Goal: Task Accomplishment & Management: Manage account settings

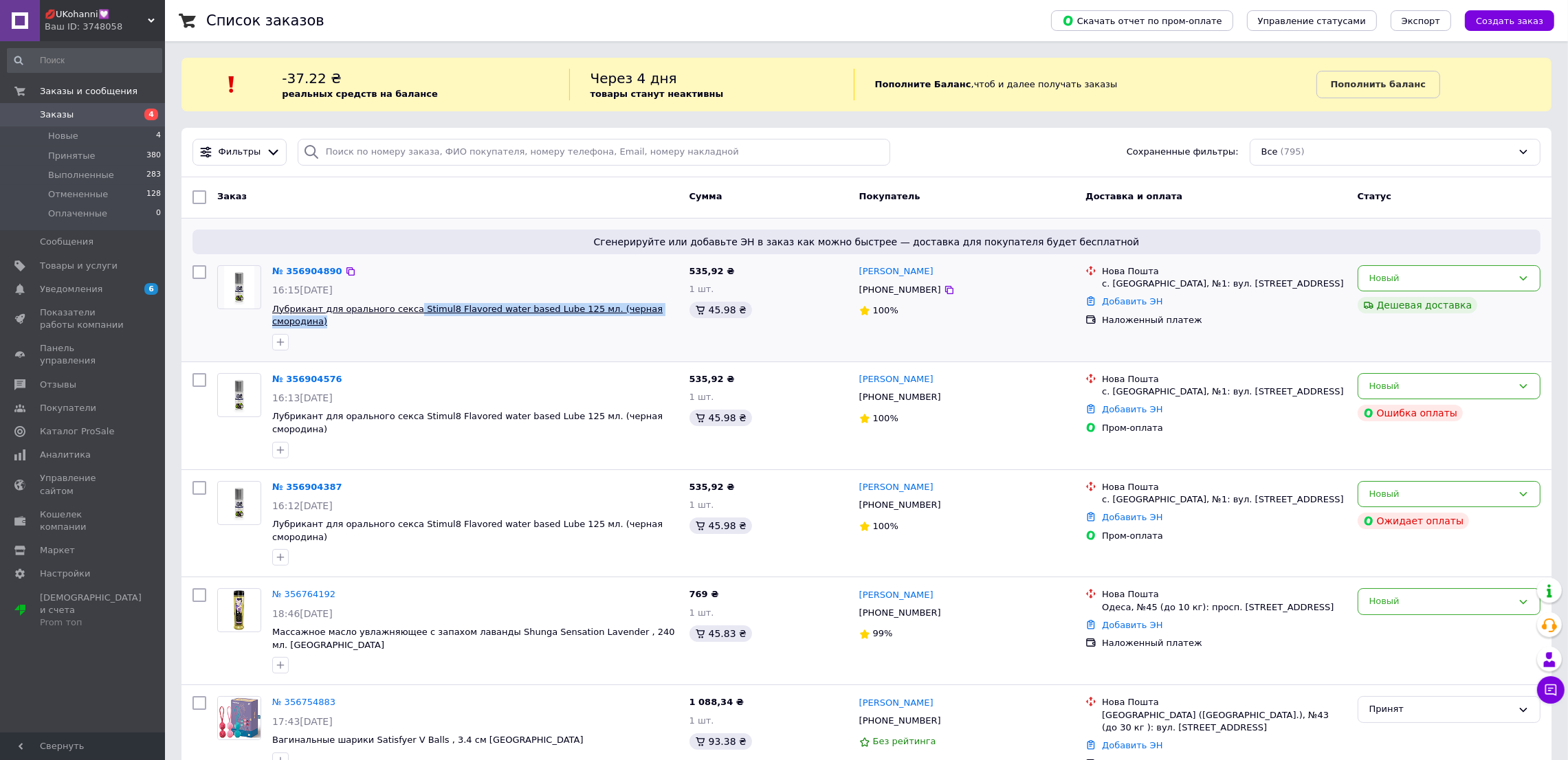
drag, startPoint x: 671, startPoint y: 303, endPoint x: 401, endPoint y: 310, distance: 270.1
click at [401, 310] on span "Лубрикант для орального секса Stimul8 Flavored water based Lube 125 мл. (черная…" at bounding box center [476, 316] width 406 height 25
copy span "Stimul8 Flavored water based Lube 125 мл. (черная смородина)"
click at [944, 294] on icon at bounding box center [949, 290] width 11 height 11
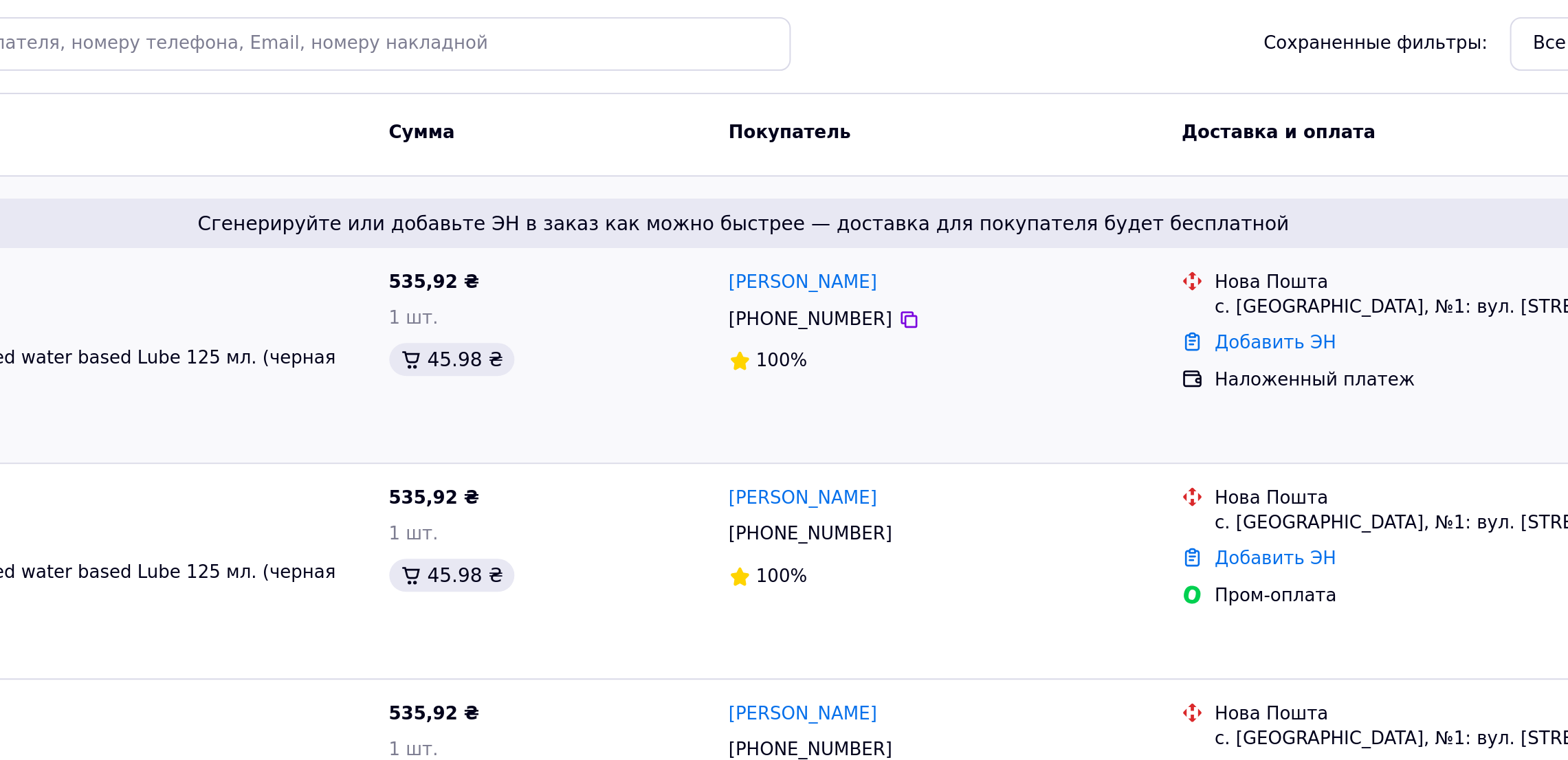
scroll to position [1, 0]
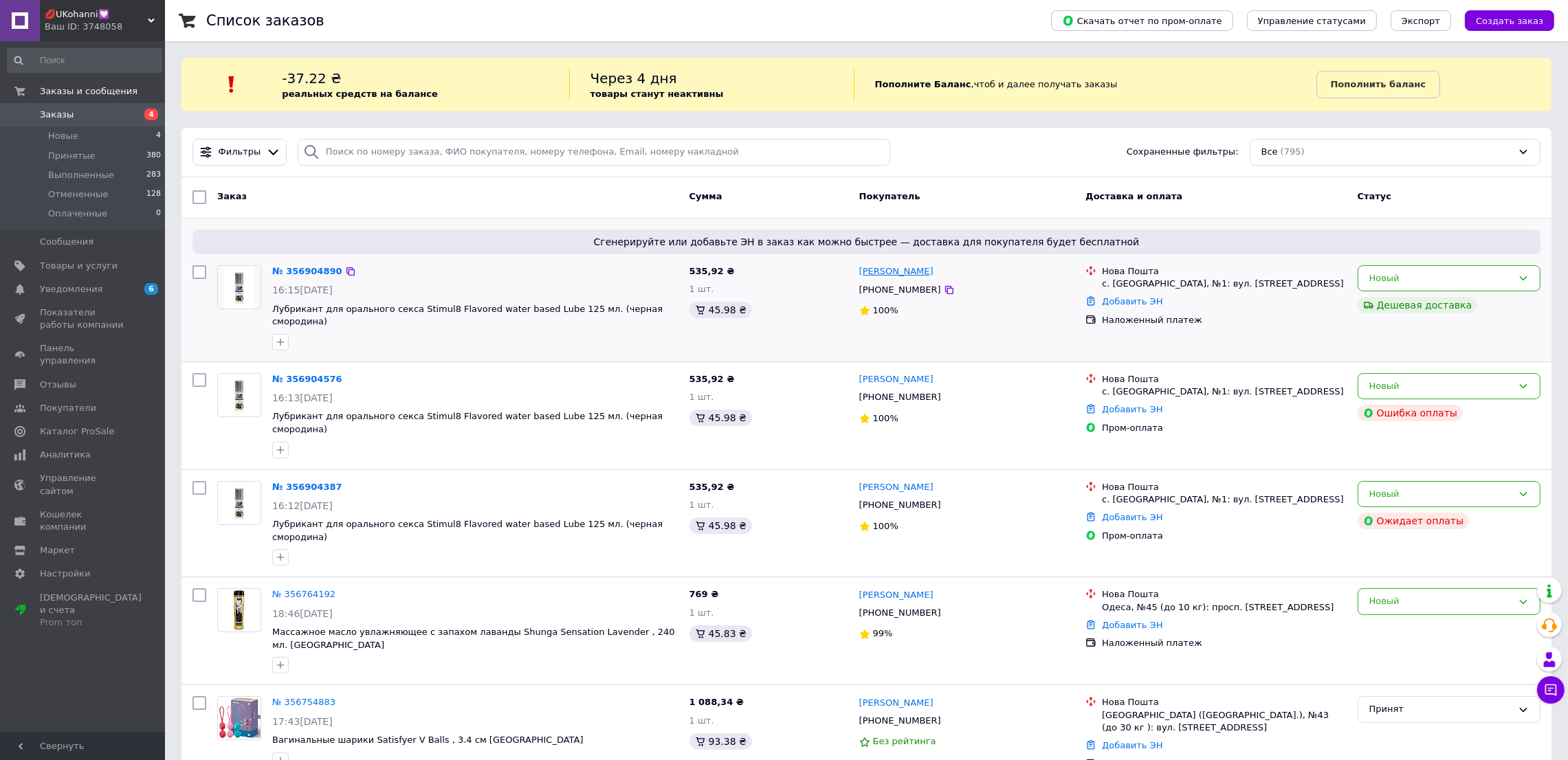
click at [881, 276] on link "[PERSON_NAME]" at bounding box center [896, 272] width 74 height 13
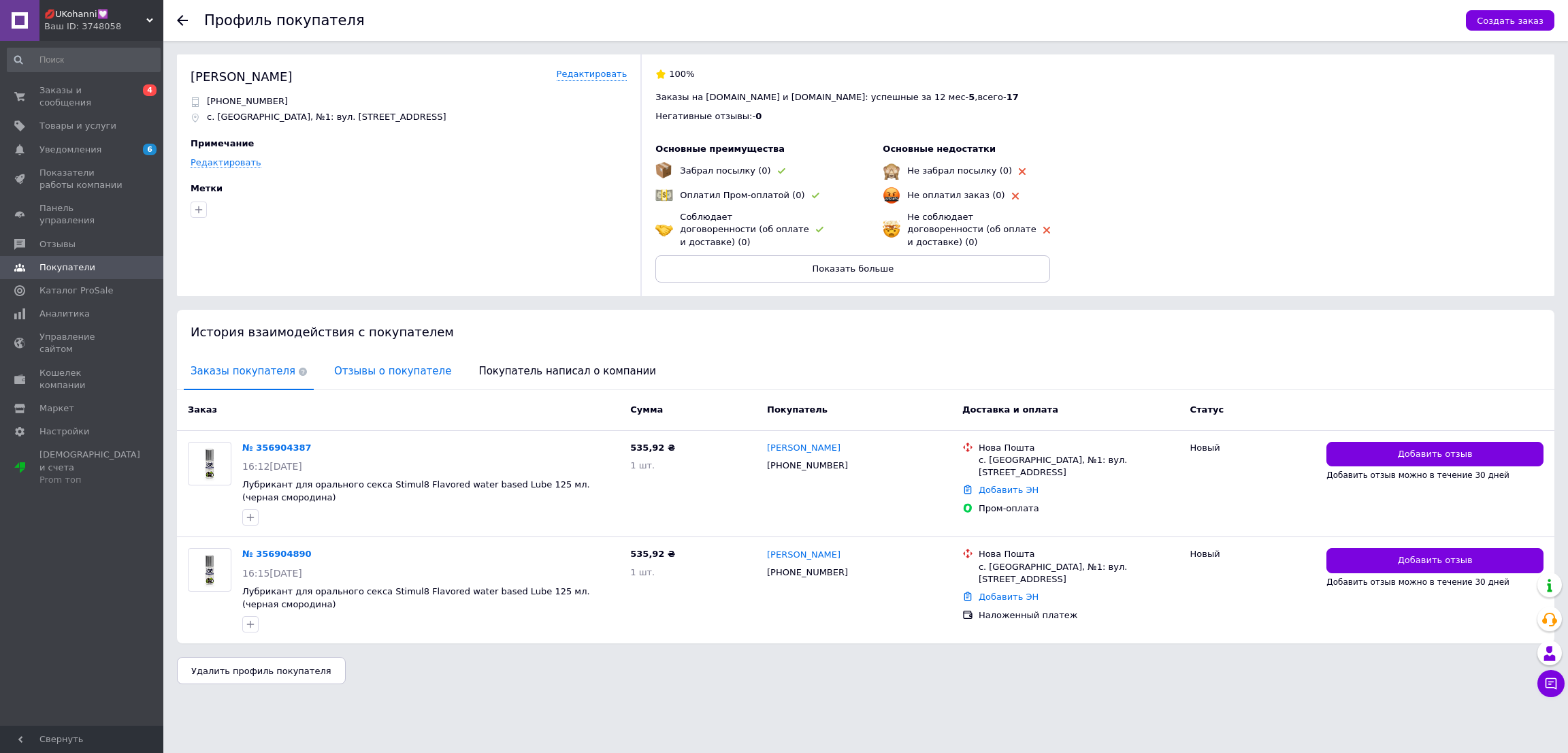
click at [393, 365] on span "Отзывы о покупателе" at bounding box center [393, 372] width 130 height 35
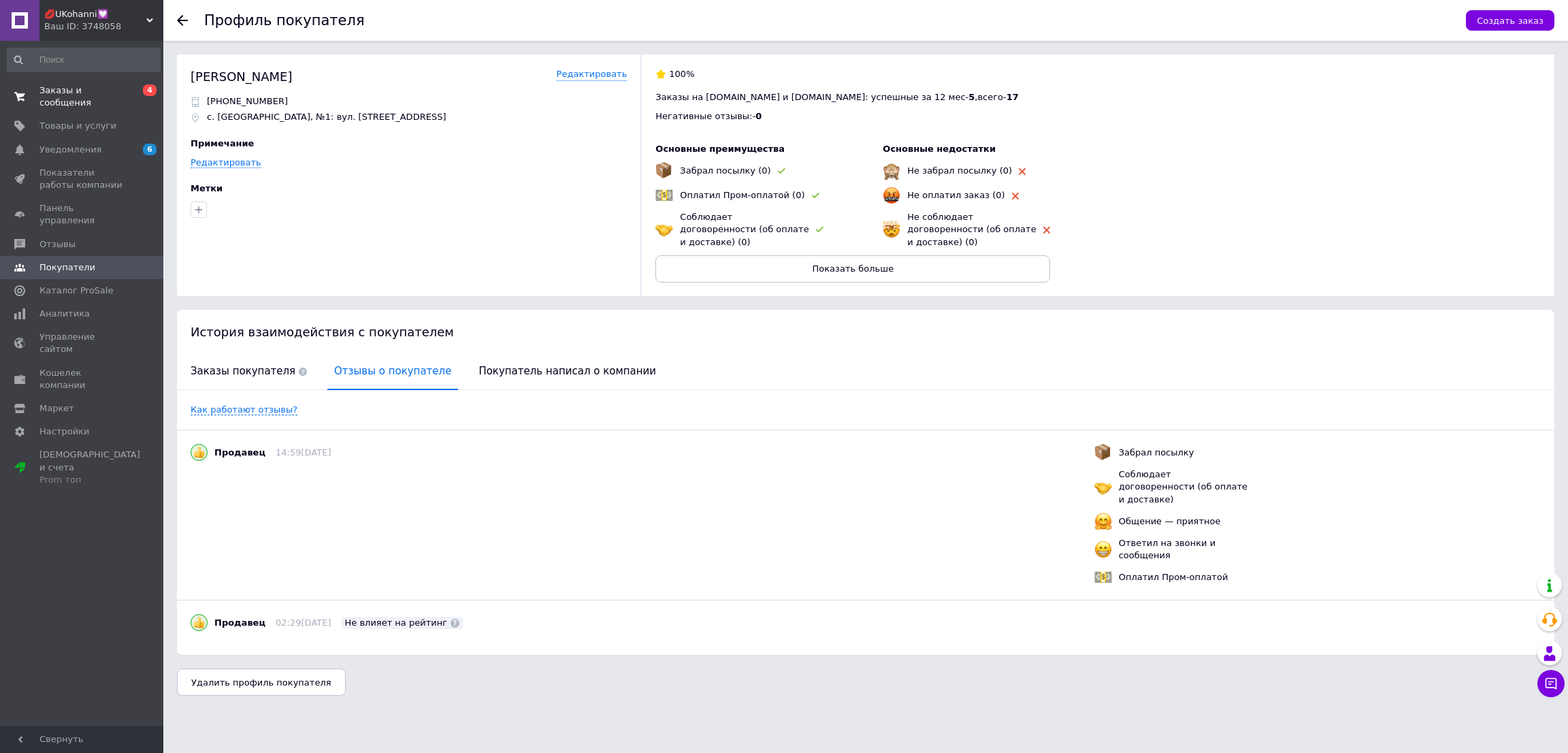
click at [131, 100] on link "Заказы и сообщения 0 4" at bounding box center [83, 97] width 168 height 35
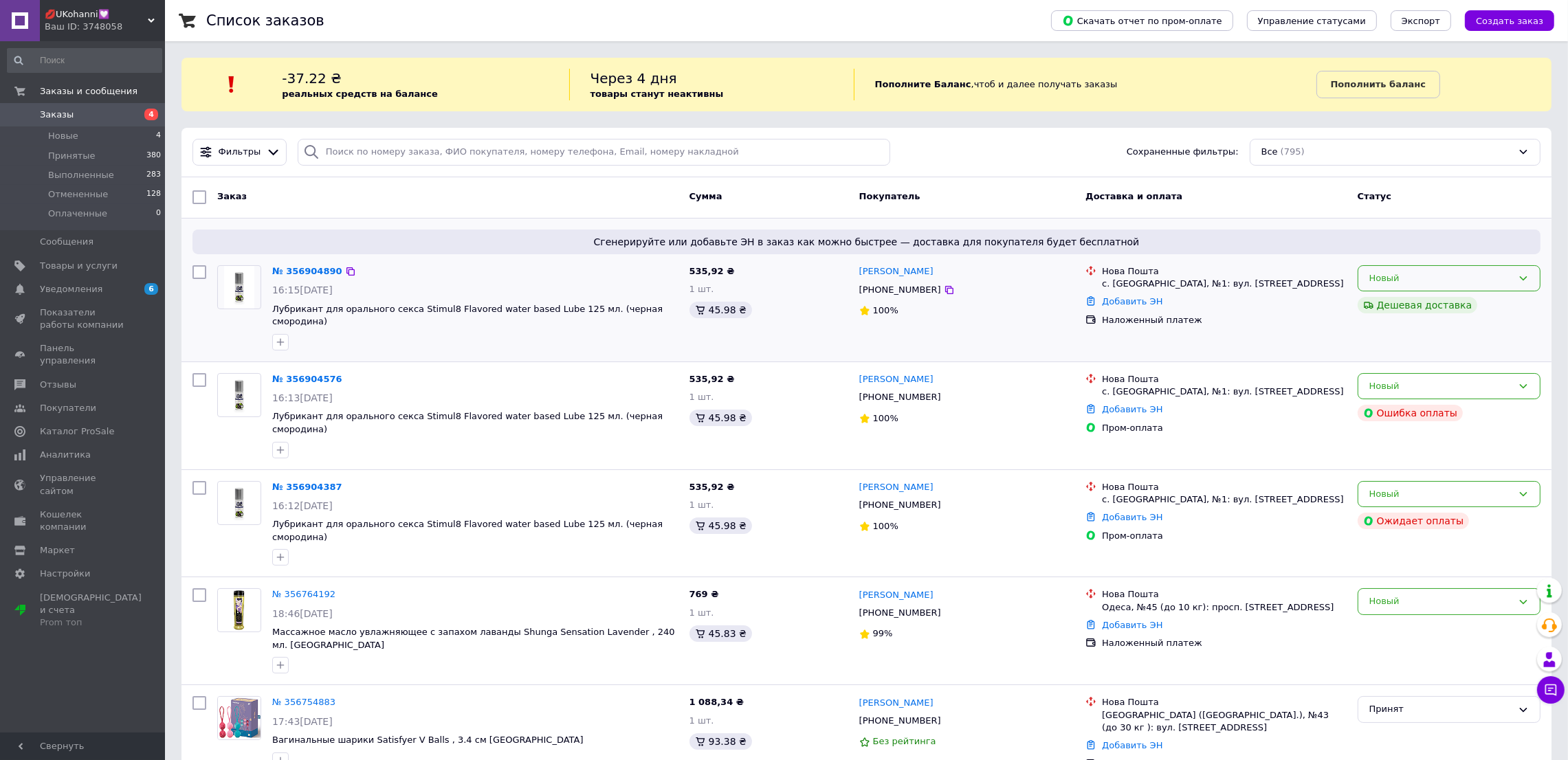
click at [1430, 276] on div "Новый" at bounding box center [1441, 279] width 143 height 14
click at [1400, 307] on li "Принят" at bounding box center [1449, 307] width 181 height 25
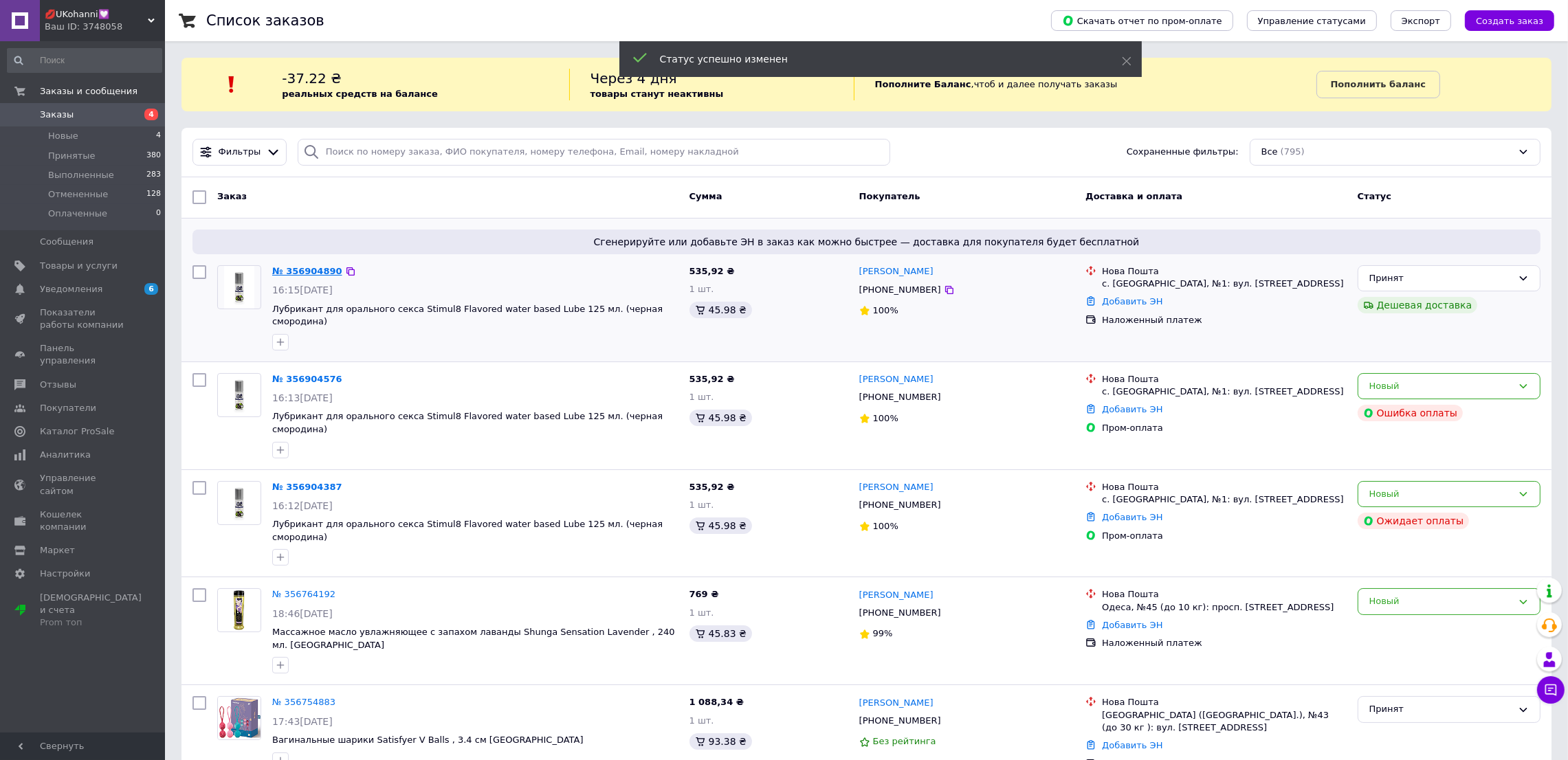
click at [299, 272] on link "№ 356904890" at bounding box center [307, 271] width 70 height 11
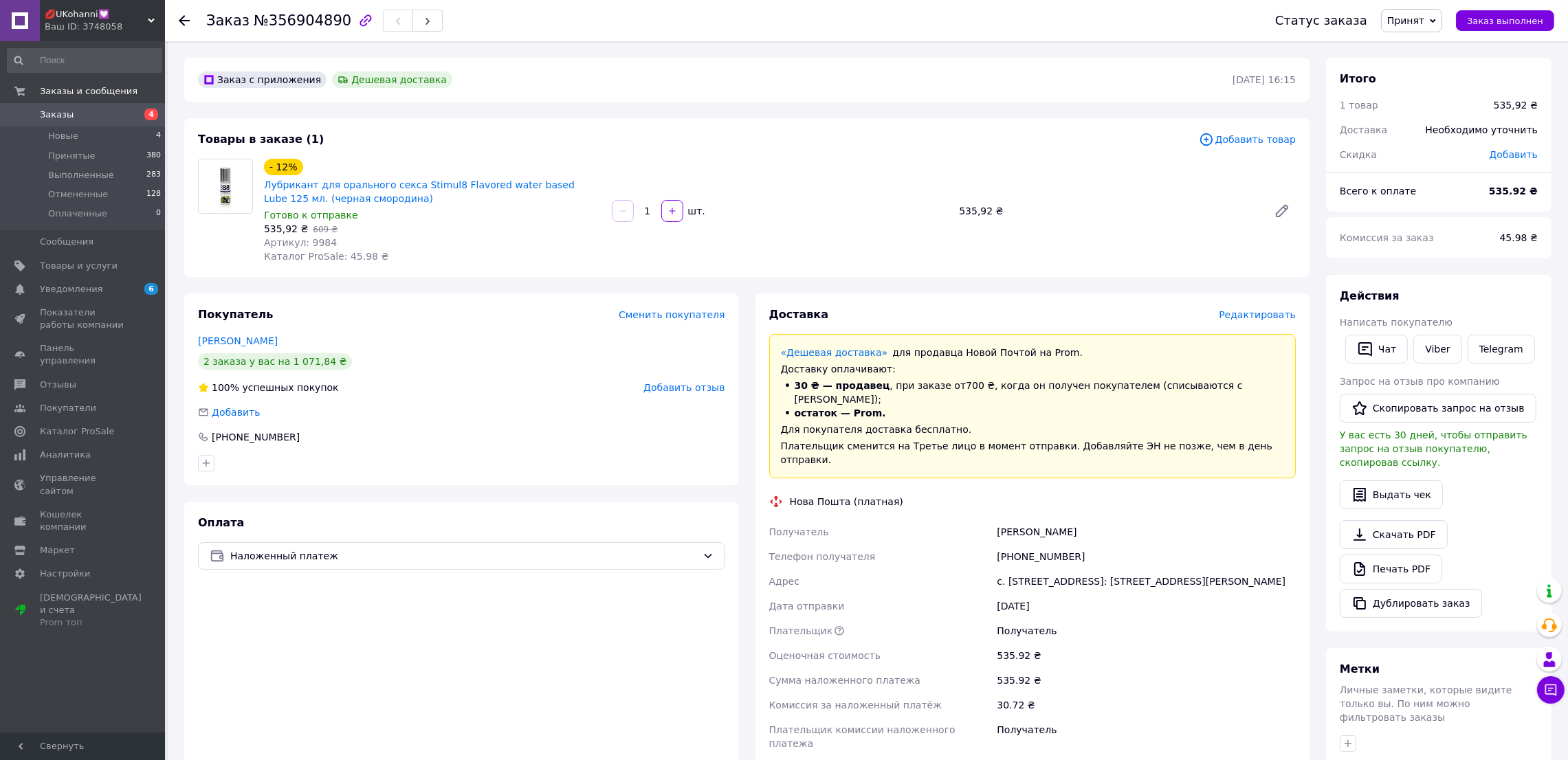
scroll to position [216, 0]
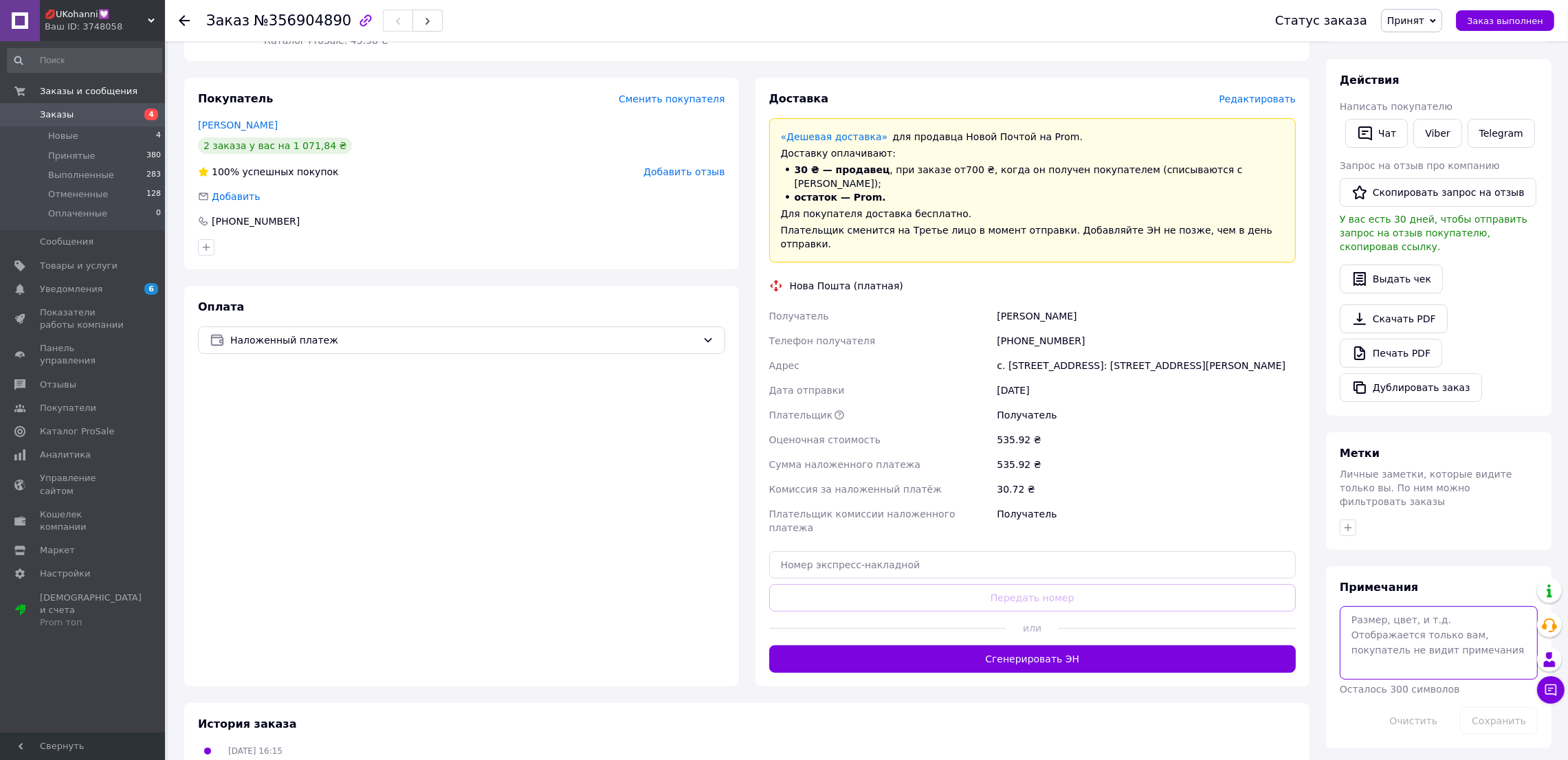
click at [1390, 606] on textarea at bounding box center [1439, 642] width 198 height 73
paste textarea "№20448114 от 12.08.2025"
type textarea "№20448114 от [DATE] наложка"
click at [1498, 707] on button "Сохранить" at bounding box center [1499, 720] width 78 height 28
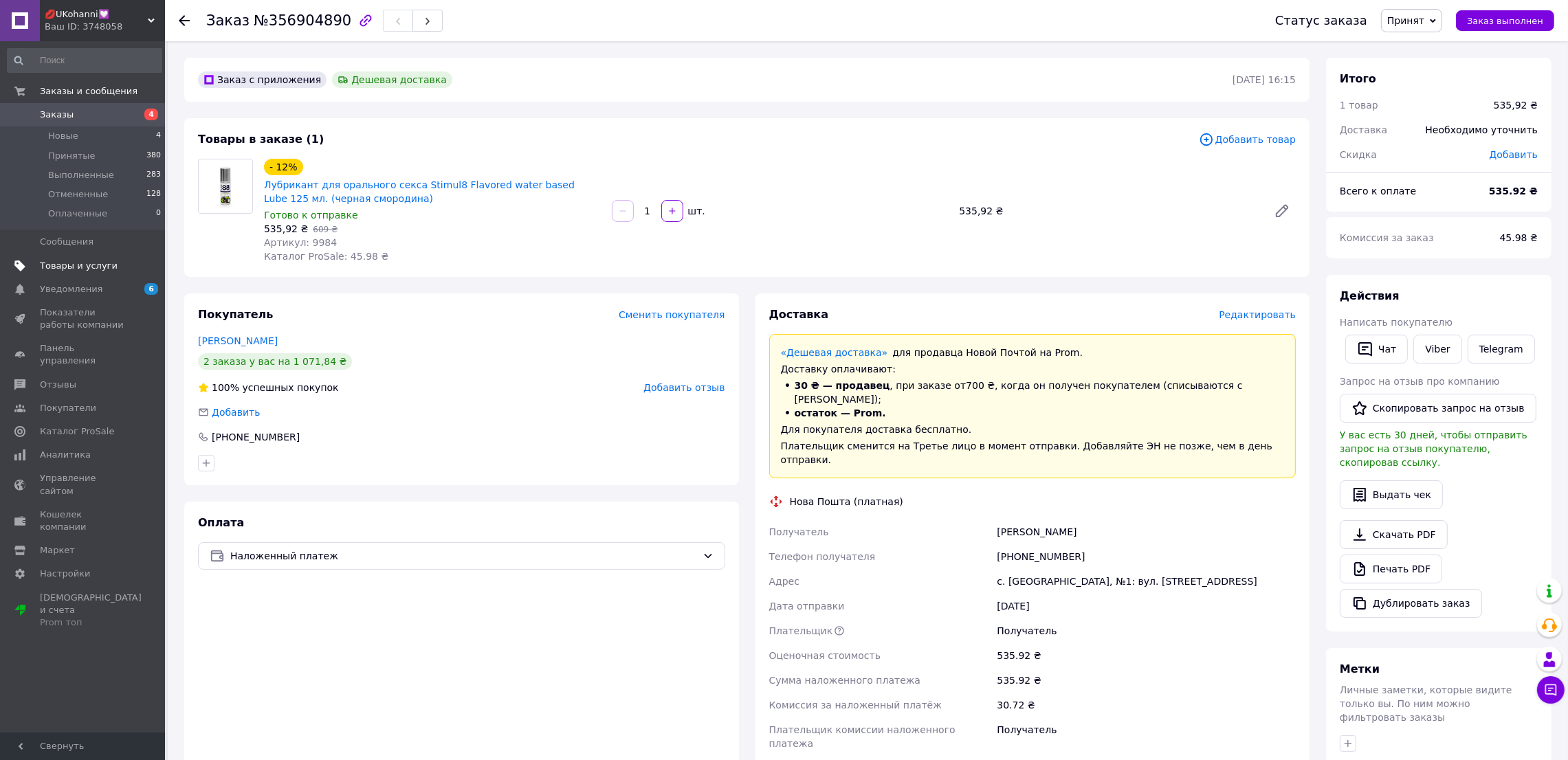
click at [110, 266] on span "Товары и услуги" at bounding box center [83, 265] width 87 height 12
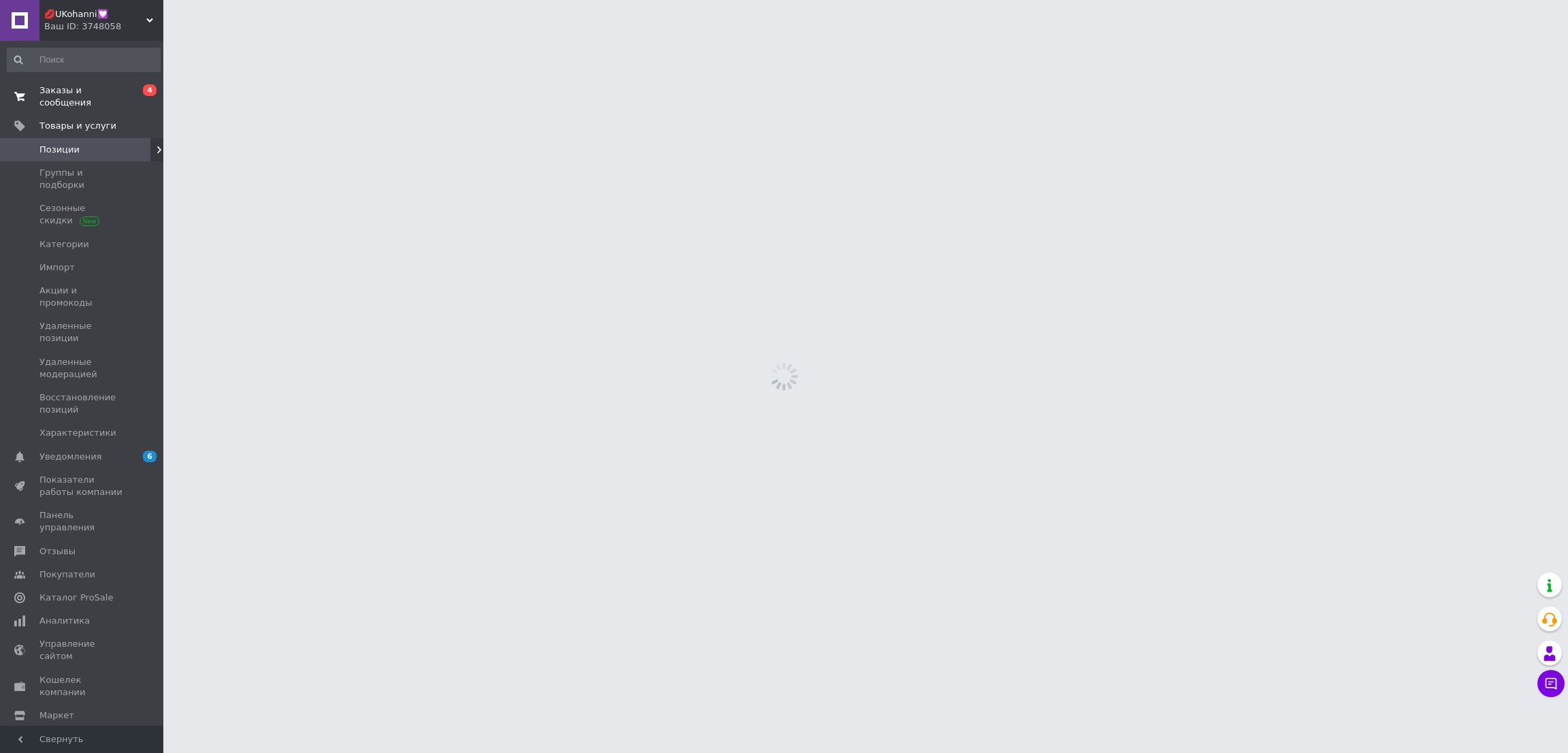
click at [121, 98] on link "Заказы и сообщения 0 4" at bounding box center [83, 97] width 168 height 35
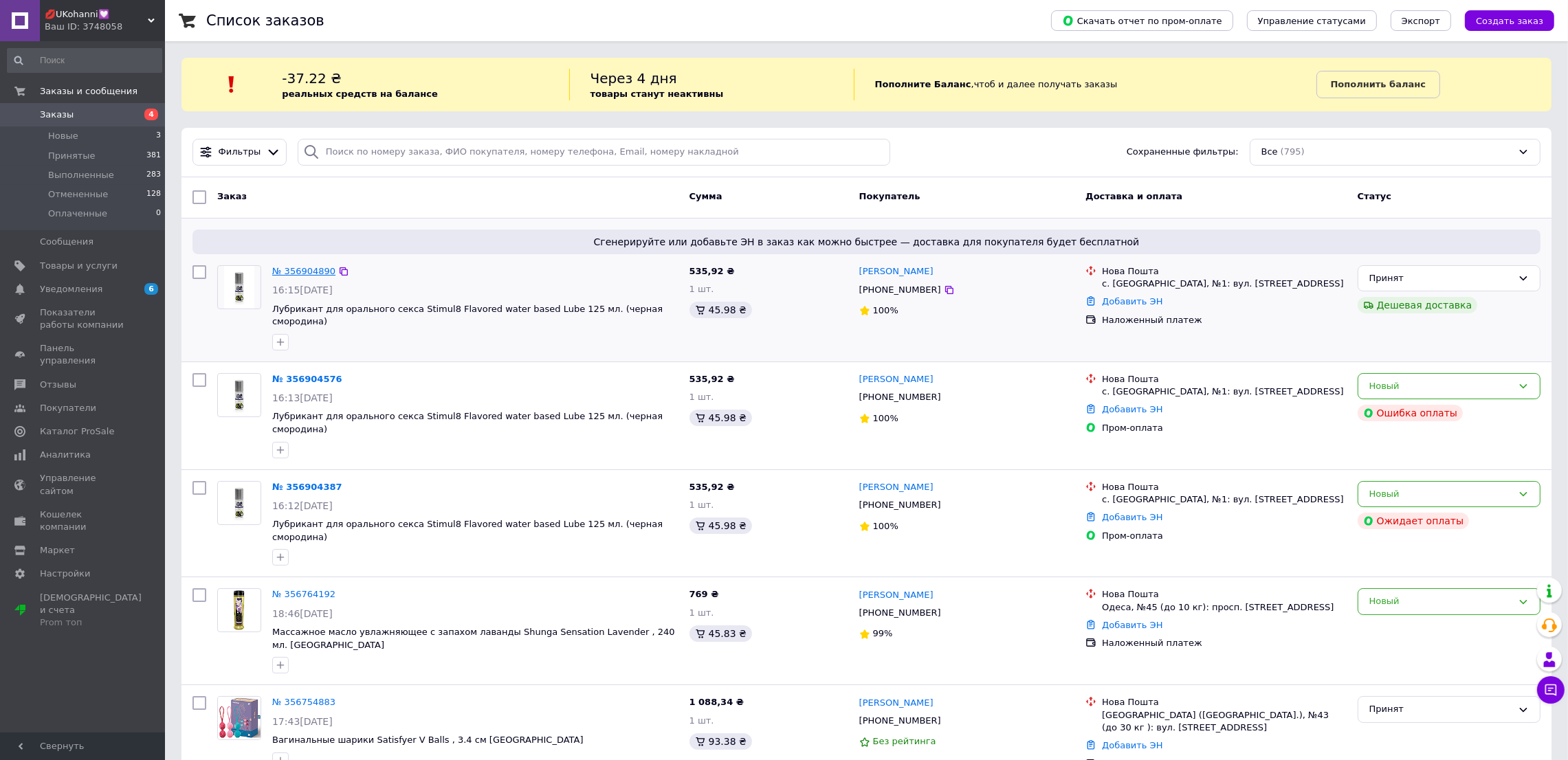
drag, startPoint x: 299, startPoint y: 278, endPoint x: 299, endPoint y: 270, distance: 8.0
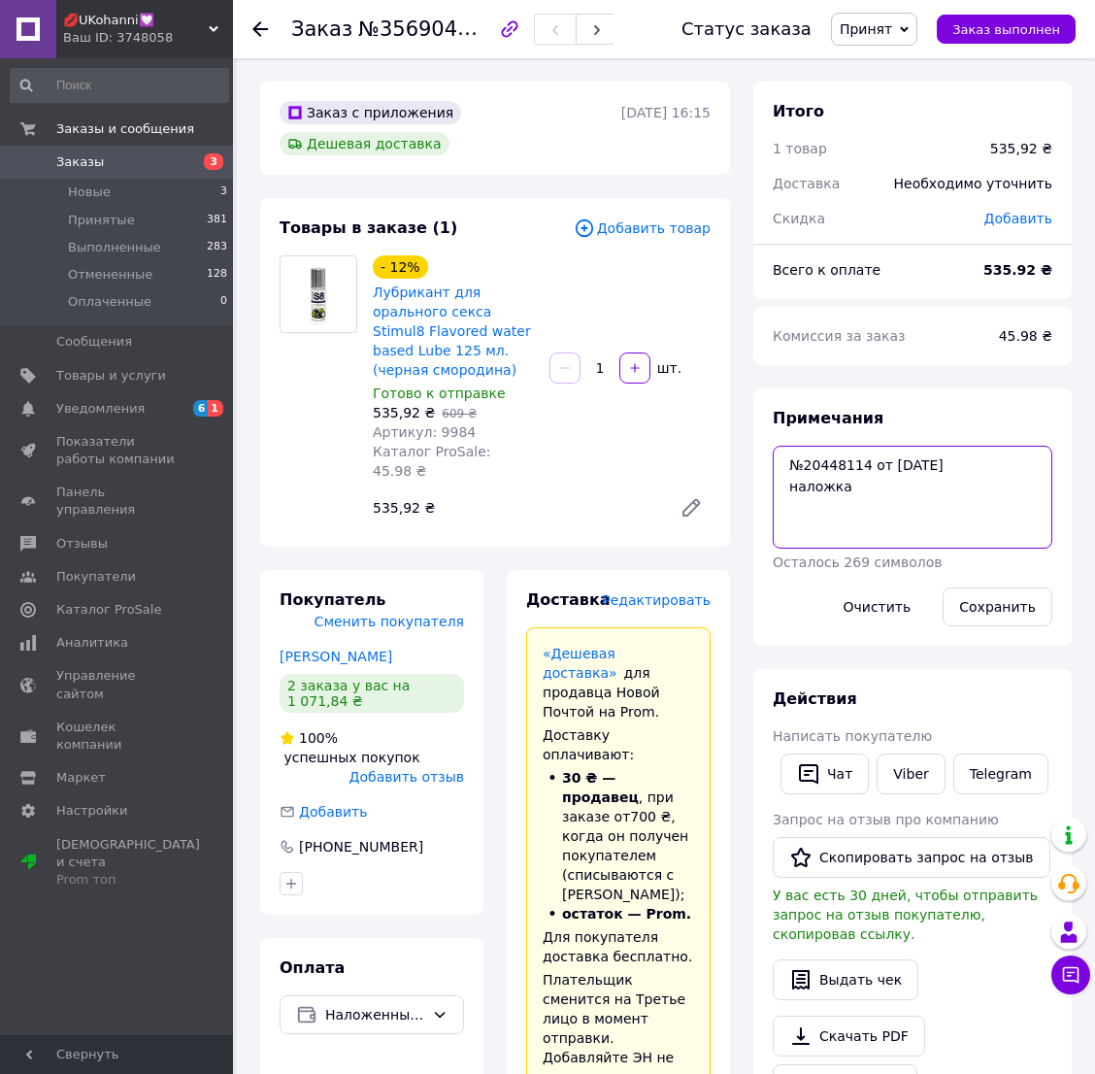
drag, startPoint x: 993, startPoint y: 455, endPoint x: 760, endPoint y: 448, distance: 233.2
click at [760, 448] on div "Примечания №20448114 от [DATE] наложка Осталось 269 символов Очистить Сохранить" at bounding box center [913, 516] width 318 height 257
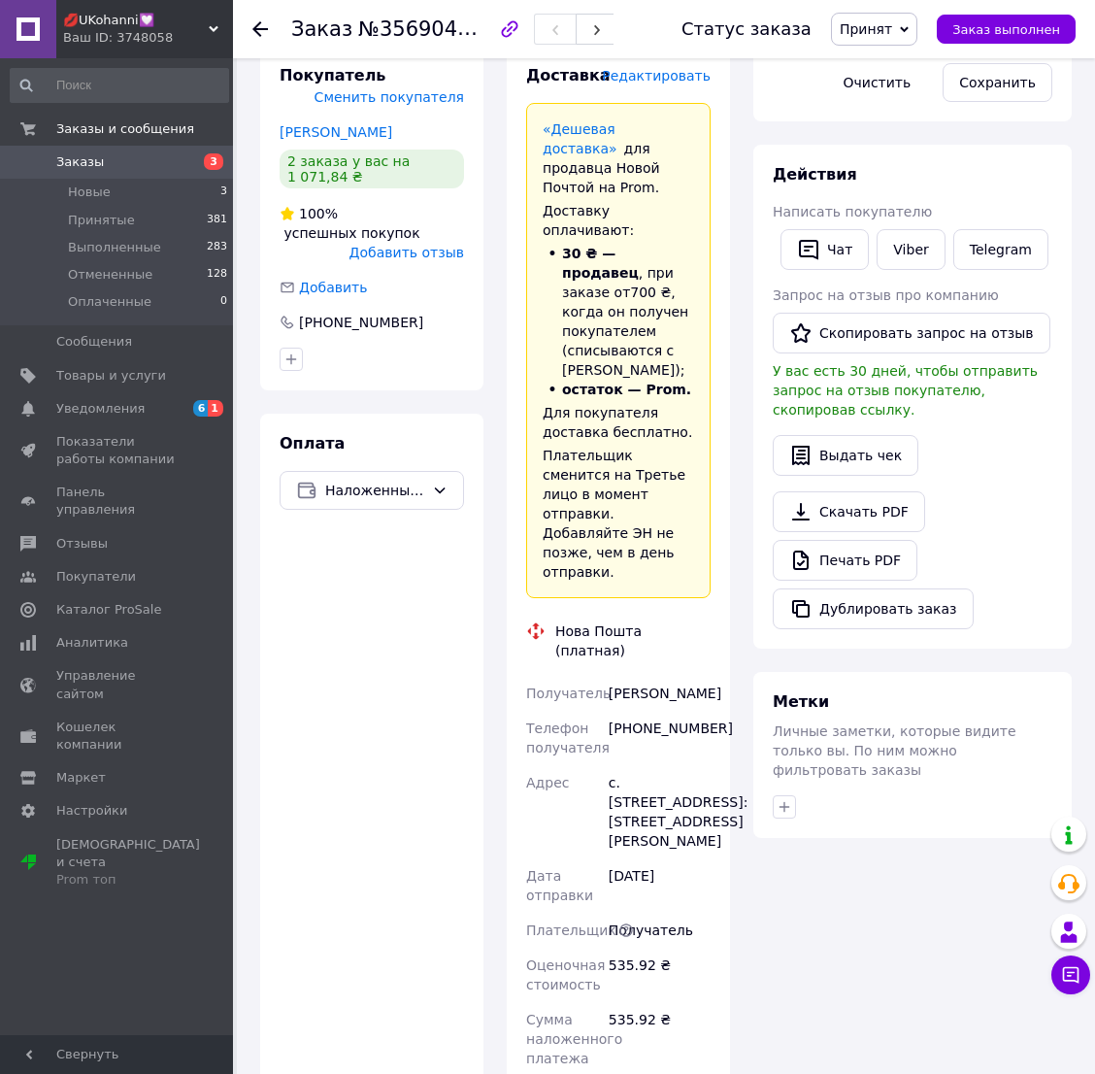
click at [659, 711] on div "[PHONE_NUMBER]" at bounding box center [660, 738] width 110 height 54
copy div "380505392628"
click at [637, 676] on div "[PERSON_NAME]" at bounding box center [660, 693] width 110 height 35
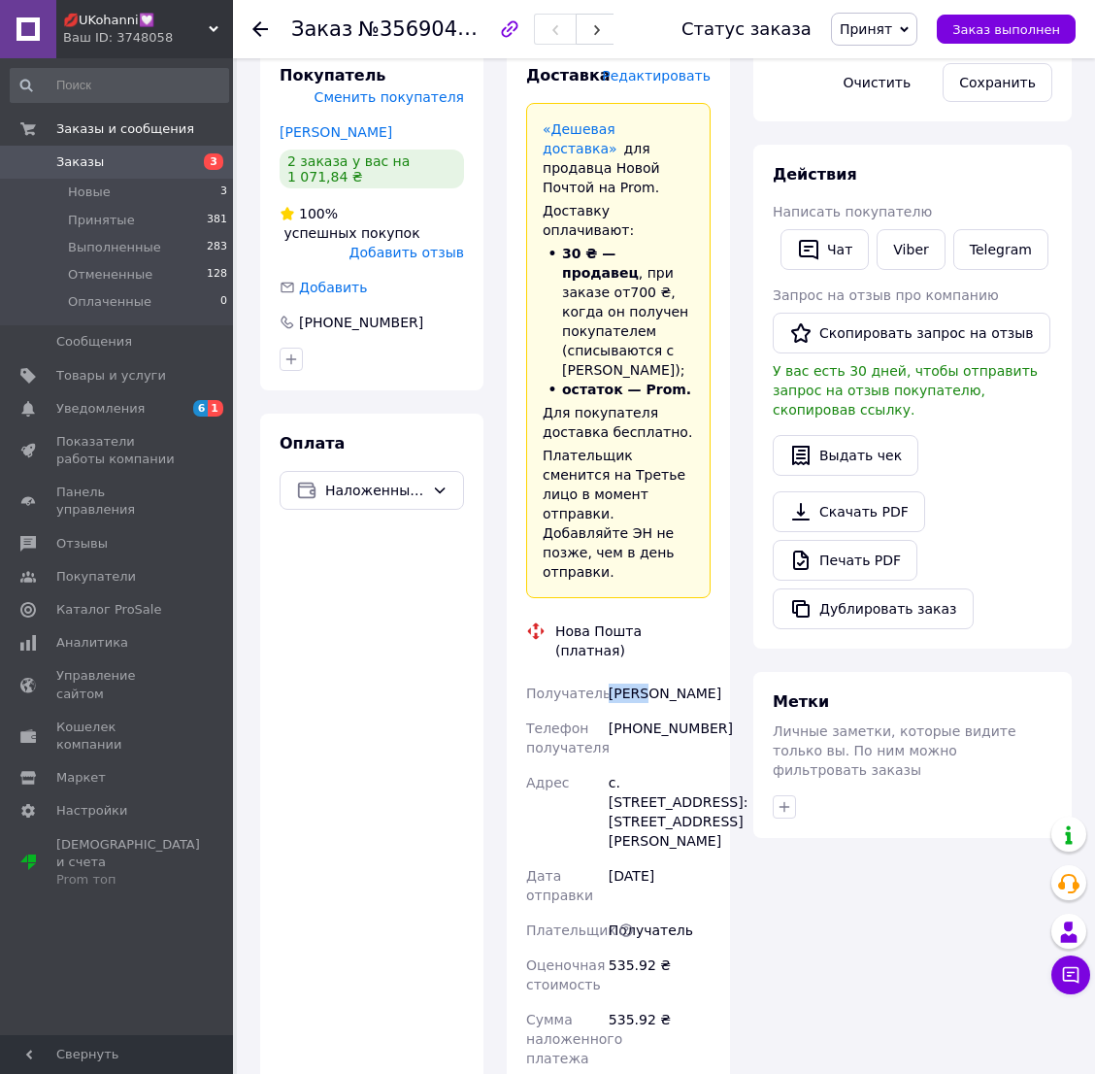
copy div "Линюк"
click at [661, 676] on div "[PERSON_NAME]" at bounding box center [660, 693] width 110 height 35
copy div "[PERSON_NAME]"
drag, startPoint x: 622, startPoint y: 615, endPoint x: 668, endPoint y: 631, distance: 48.5
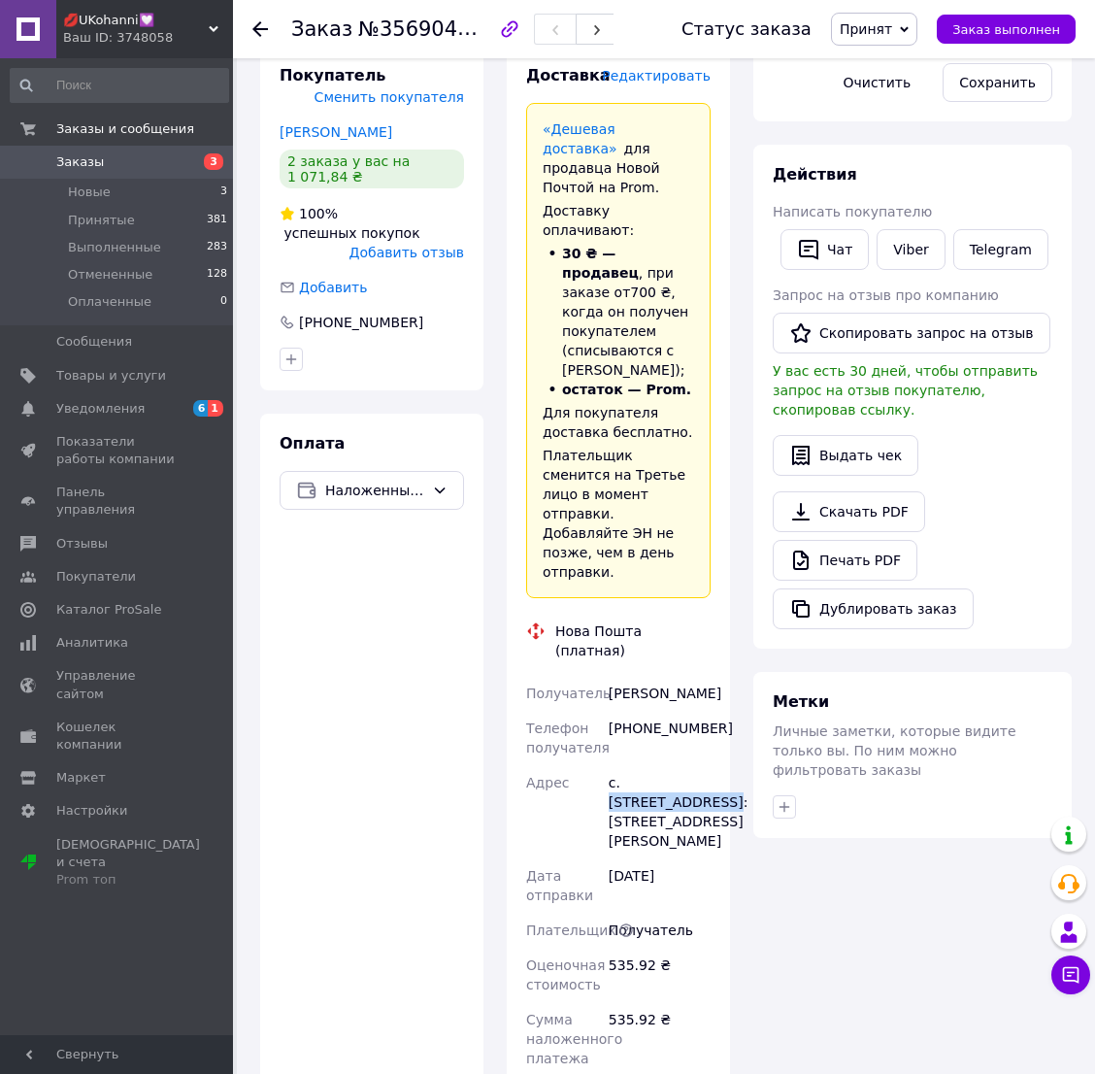
click at [668, 765] on div "с. [STREET_ADDRESS]: [STREET_ADDRESS][PERSON_NAME]" at bounding box center [660, 811] width 110 height 93
copy div "Большой Омеляник"
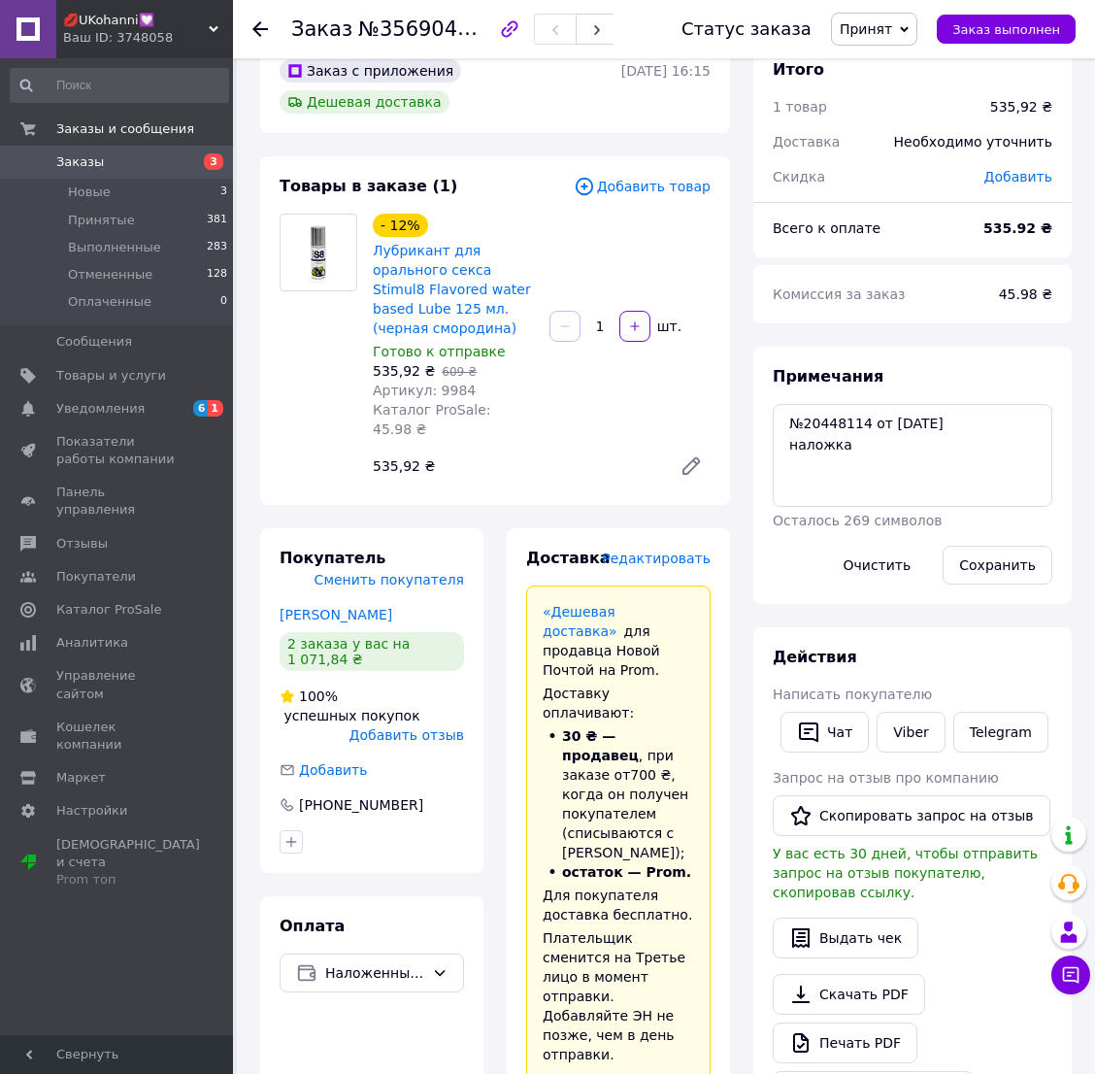
scroll to position [21, 0]
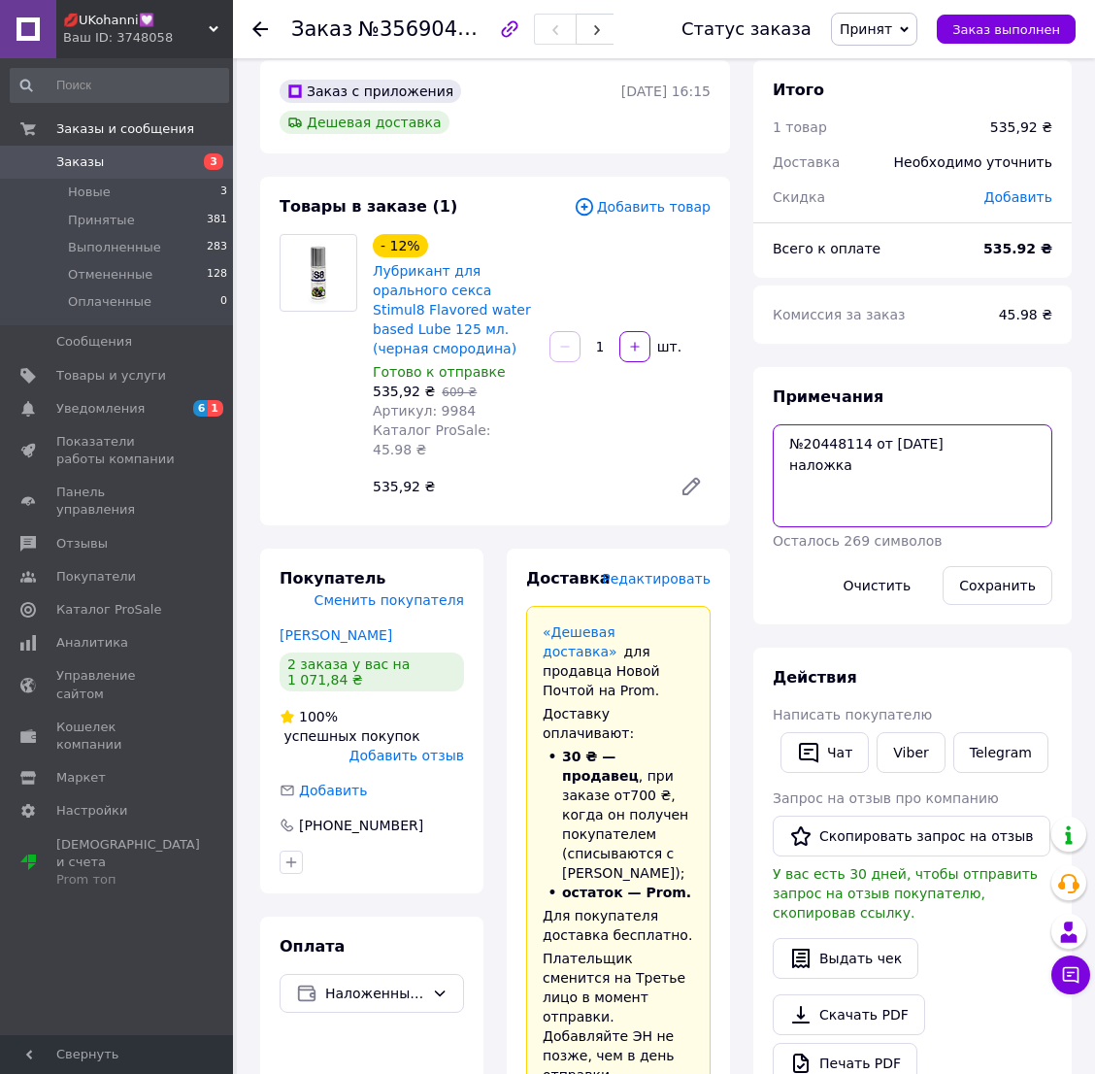
click at [1007, 430] on textarea "№20448114 от [DATE] наложка" at bounding box center [913, 475] width 280 height 103
paste textarea "20451225274736"
type textarea "№20448114 от [DATE] 20451225274736 наложка"
click at [1004, 582] on button "Сохранить" at bounding box center [998, 585] width 110 height 39
